Goal: Task Accomplishment & Management: Manage account settings

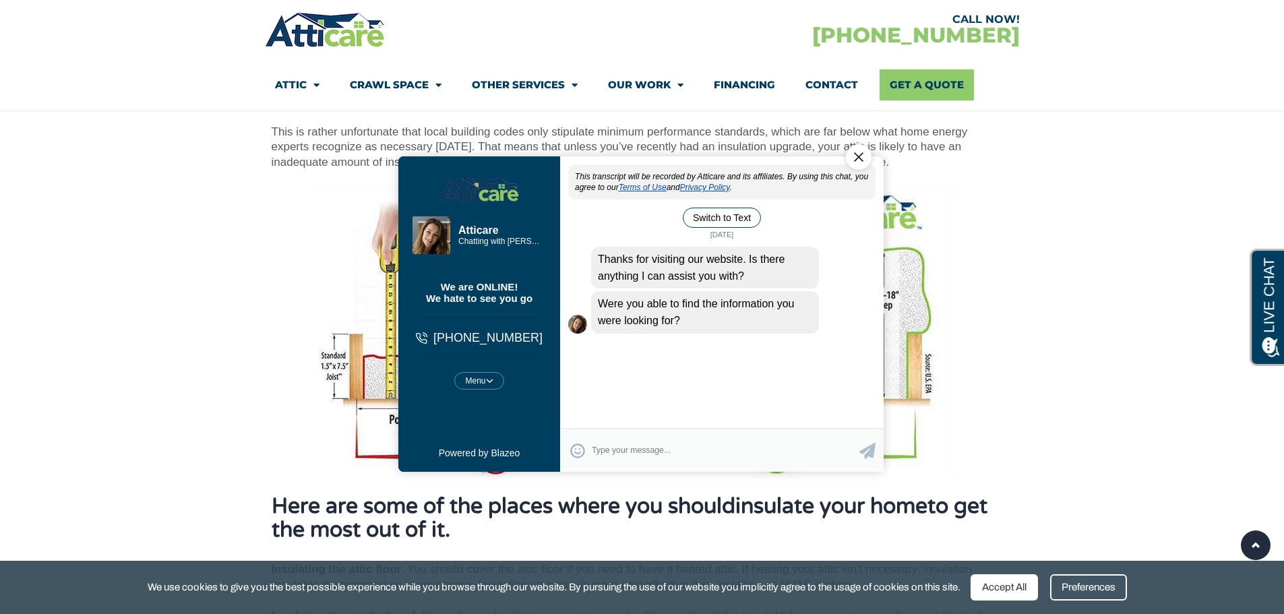
click at [856, 155] on div "Close Chat" at bounding box center [858, 157] width 26 height 26
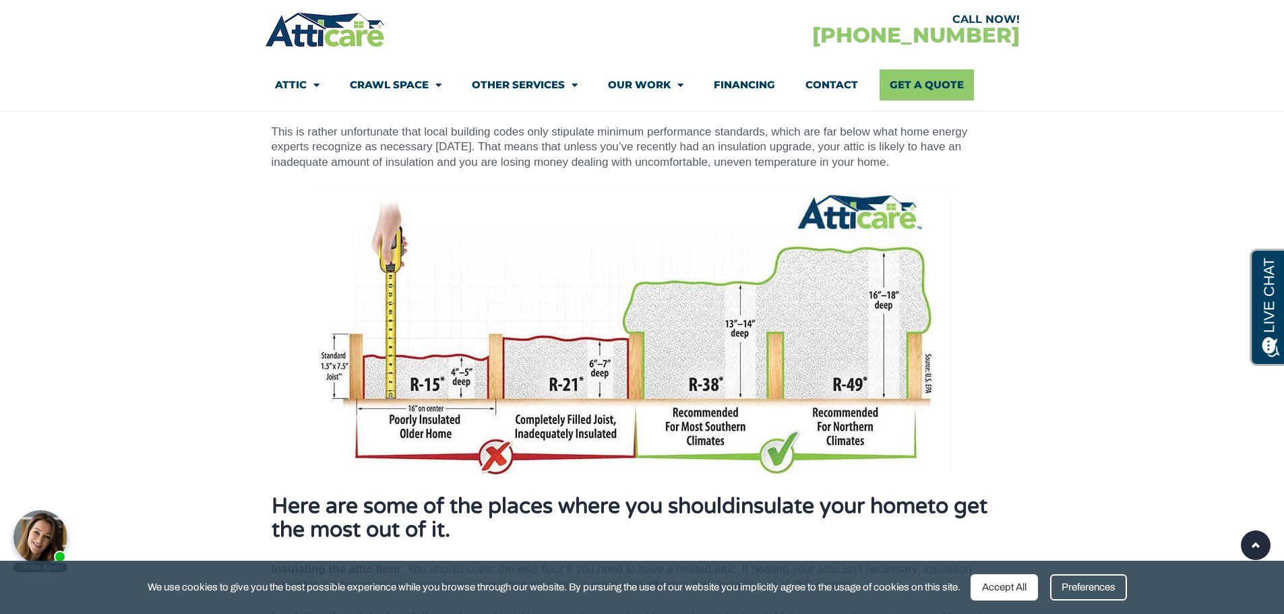
click at [1109, 586] on div "Preferences" at bounding box center [1088, 587] width 77 height 26
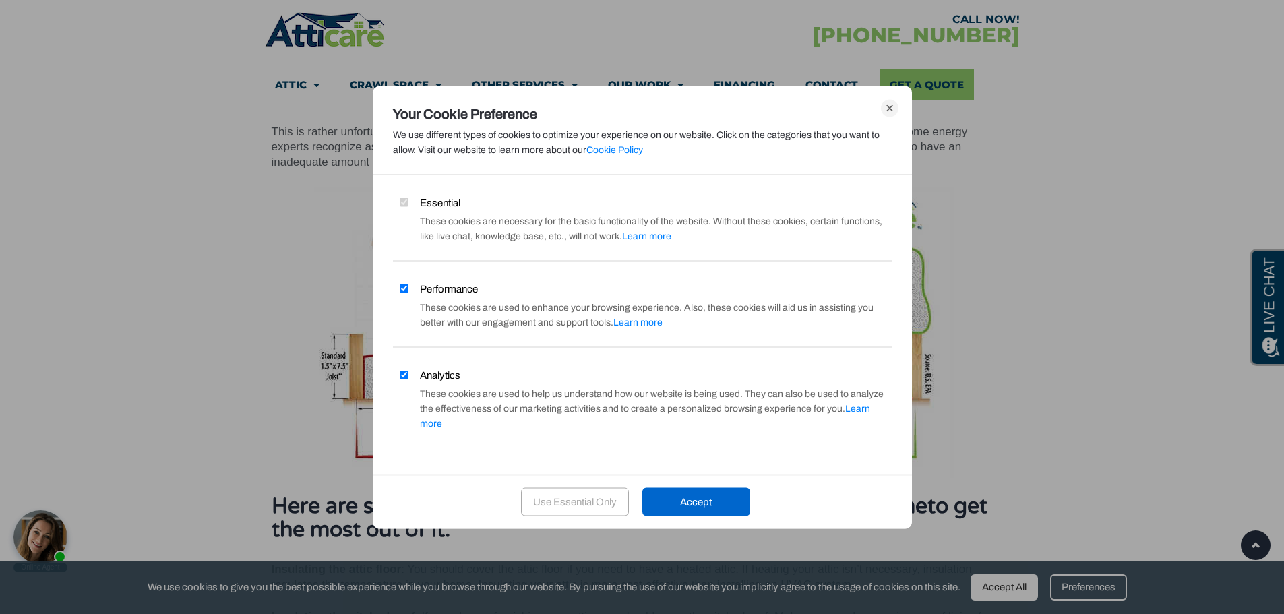
drag, startPoint x: 400, startPoint y: 286, endPoint x: 400, endPoint y: 299, distance: 12.8
click at [397, 298] on div "Essential These cookies are necessary for the basic functionality of the websit…" at bounding box center [642, 324] width 539 height 259
drag, startPoint x: 402, startPoint y: 298, endPoint x: 403, endPoint y: 309, distance: 11.5
click at [402, 293] on input "Performance" at bounding box center [404, 288] width 9 height 9
checkbox input "false"
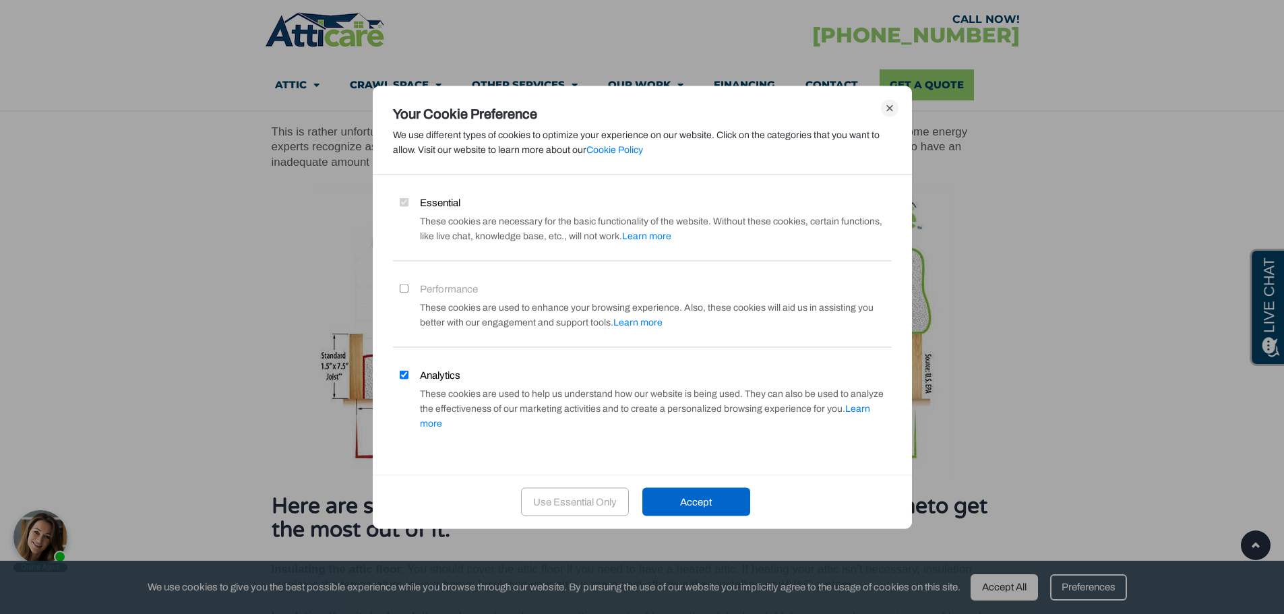
click at [401, 379] on input "Analytics" at bounding box center [404, 375] width 9 height 9
checkbox input "false"
click at [708, 493] on div "Accept" at bounding box center [696, 502] width 108 height 28
